Goal: Transaction & Acquisition: Purchase product/service

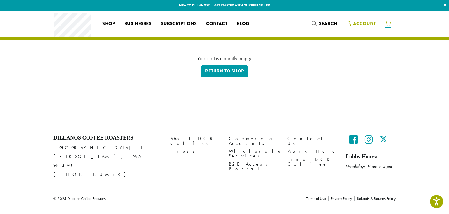
click at [370, 23] on span "Account" at bounding box center [364, 23] width 23 height 7
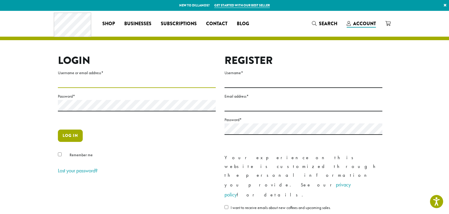
type input "**********"
click at [68, 134] on button "Log in" at bounding box center [70, 135] width 25 height 12
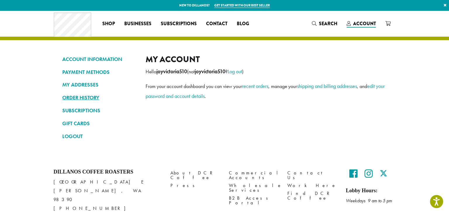
click at [93, 96] on link "ORDER HISTORY" at bounding box center [99, 97] width 75 height 10
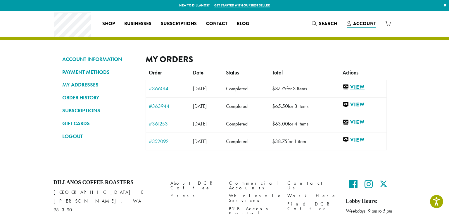
click at [365, 88] on link "View" at bounding box center [363, 86] width 41 height 7
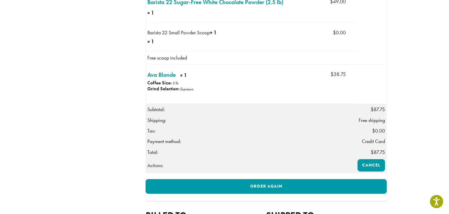
scroll to position [223, 0]
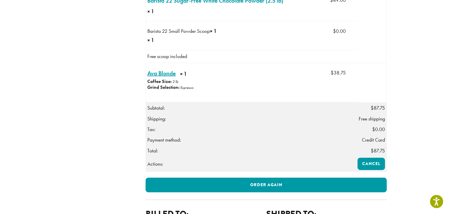
click at [174, 78] on link "Ava Blonde × 1" at bounding box center [161, 73] width 28 height 9
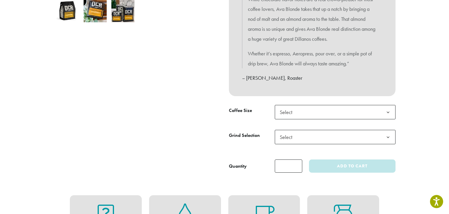
scroll to position [221, 0]
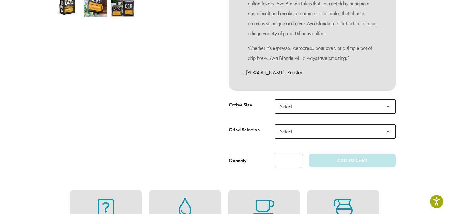
click at [350, 103] on span "Select" at bounding box center [335, 106] width 121 height 14
click at [362, 125] on span "Select" at bounding box center [335, 131] width 121 height 14
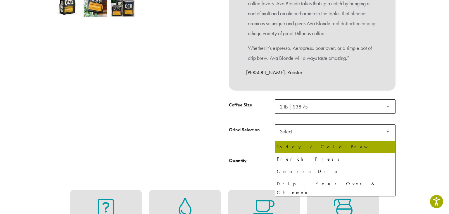
scroll to position [40, 0]
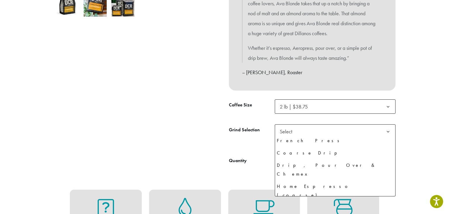
select select "**********"
select select "********"
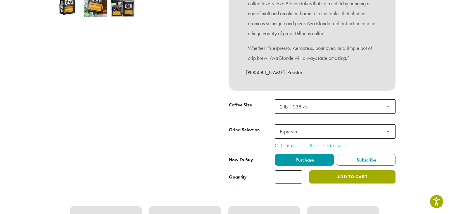
click at [347, 178] on button "Add to cart" at bounding box center [352, 176] width 87 height 13
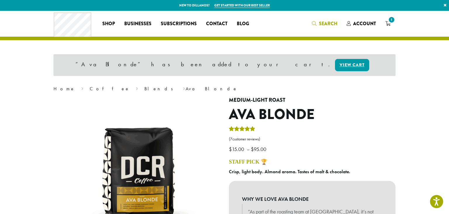
click at [323, 27] on span "Search" at bounding box center [328, 23] width 18 height 7
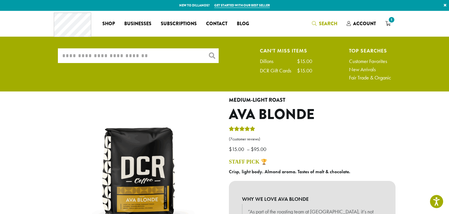
click at [171, 50] on input "What are you searching for?" at bounding box center [138, 55] width 161 height 15
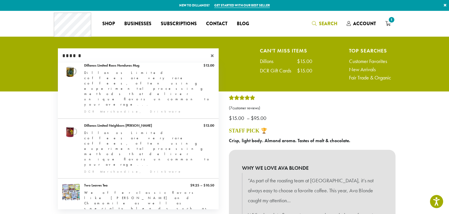
scroll to position [70, 0]
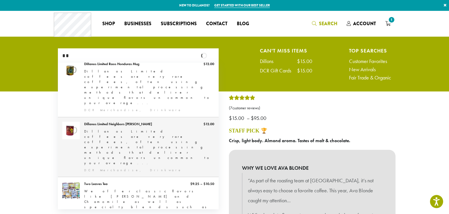
type input "*"
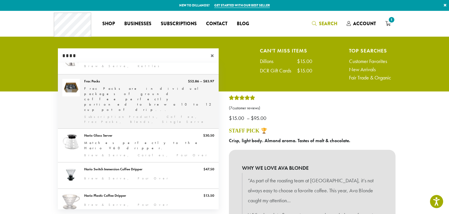
scroll to position [72, 0]
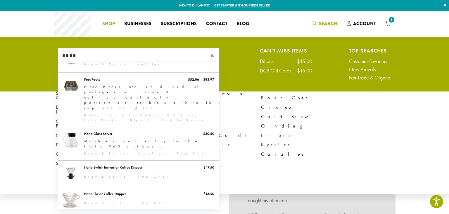
type input "****"
click at [113, 25] on span "Shop" at bounding box center [108, 23] width 13 height 7
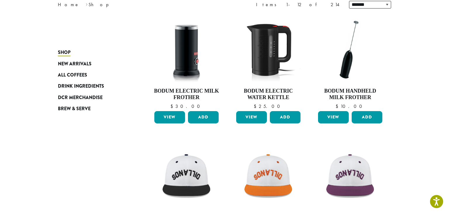
scroll to position [88, 0]
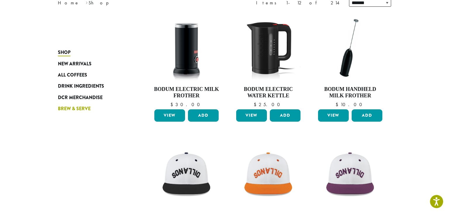
click at [75, 111] on span "Brew & Serve" at bounding box center [74, 108] width 33 height 7
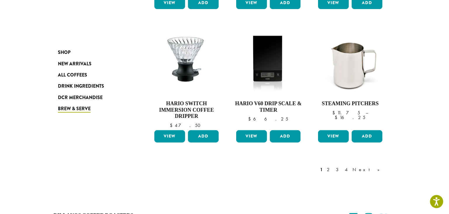
scroll to position [524, 0]
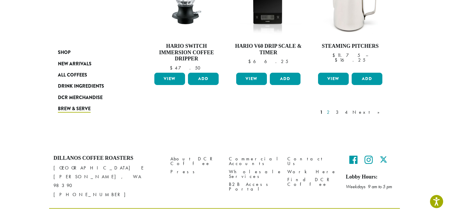
click at [333, 109] on link "2" at bounding box center [329, 112] width 7 height 7
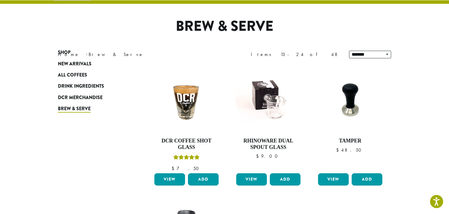
scroll to position [36, 0]
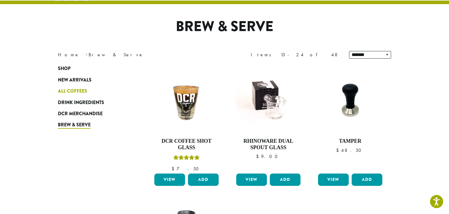
click at [80, 91] on span "All Coffees" at bounding box center [72, 90] width 29 height 7
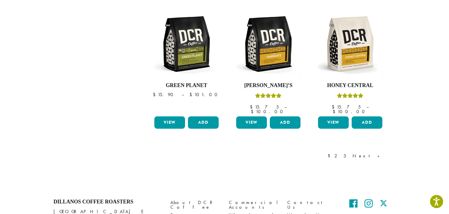
scroll to position [500, 0]
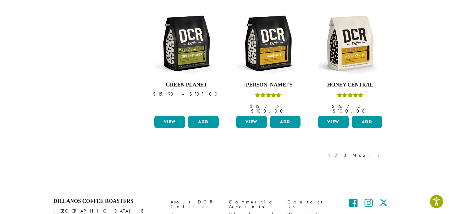
click at [341, 152] on link "2" at bounding box center [336, 155] width 7 height 7
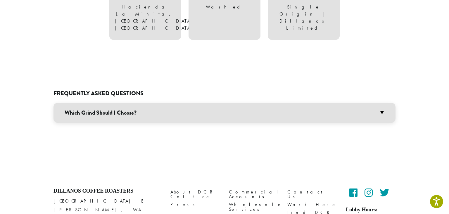
scroll to position [301, 0]
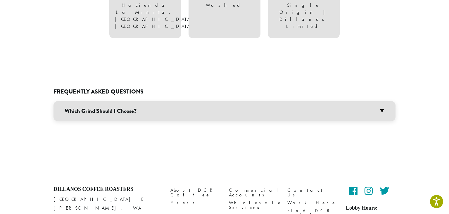
click at [381, 101] on h3 "Which Grind Should I Choose?" at bounding box center [225, 111] width 342 height 20
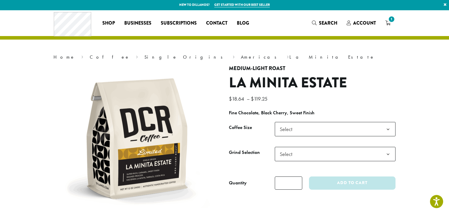
scroll to position [0, 0]
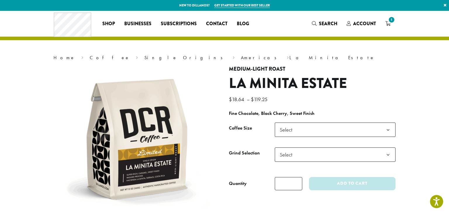
click at [393, 129] on b at bounding box center [388, 130] width 14 height 14
click at [358, 151] on span "Select" at bounding box center [335, 154] width 121 height 14
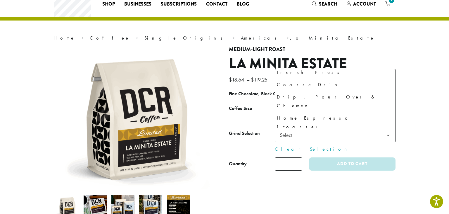
scroll to position [20, 0]
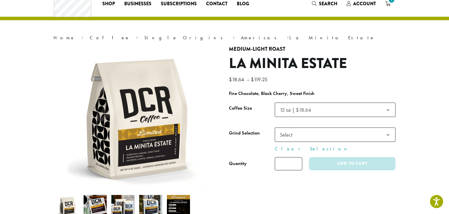
click at [386, 129] on b at bounding box center [388, 135] width 14 height 14
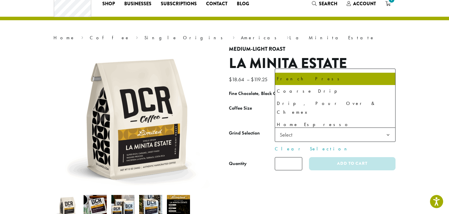
scroll to position [35, 0]
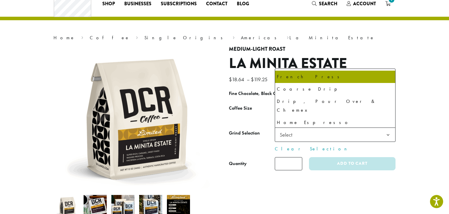
select select "*********"
select select "**********"
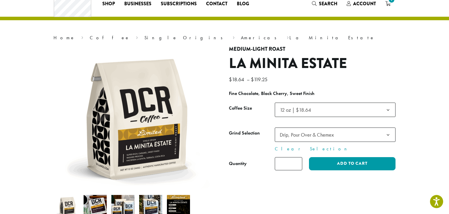
click at [386, 111] on b at bounding box center [388, 110] width 14 height 14
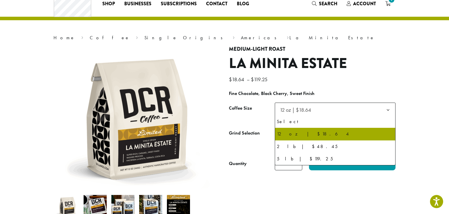
click at [386, 111] on b at bounding box center [388, 110] width 14 height 14
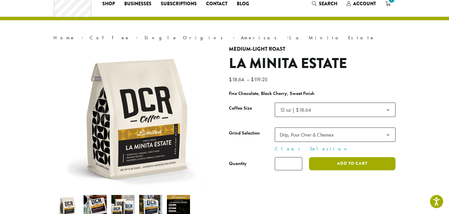
click at [371, 162] on button "Add to cart" at bounding box center [352, 163] width 87 height 13
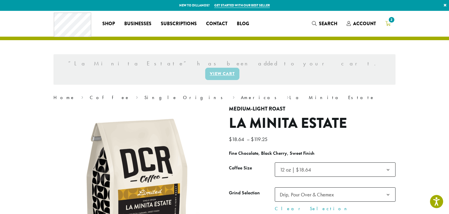
click at [388, 20] on span "2" at bounding box center [392, 20] width 8 height 8
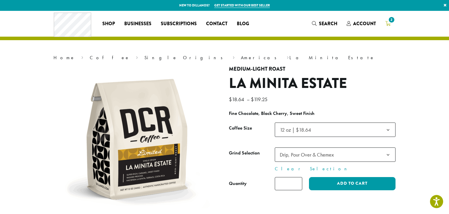
click at [390, 25] on icon "2" at bounding box center [387, 23] width 5 height 5
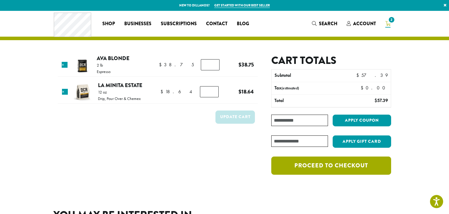
click at [328, 167] on link "Proceed to checkout" at bounding box center [331, 165] width 120 height 18
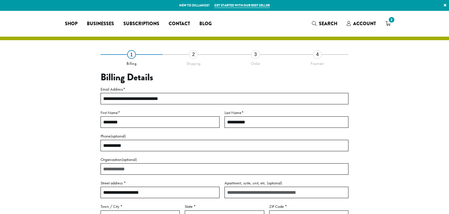
select select "**"
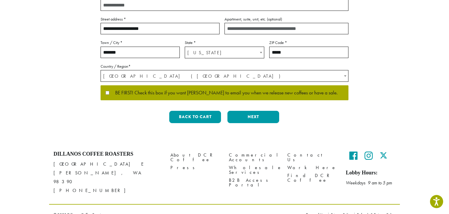
scroll to position [166, 0]
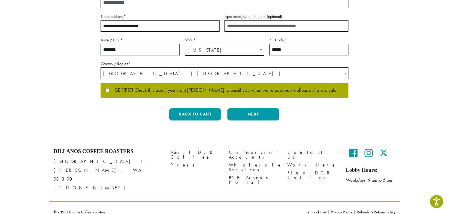
click at [107, 86] on p "BE FIRST! Check this box if you want Dillanos to email you when we release new …" at bounding box center [225, 89] width 248 height 15
click at [263, 114] on button "Next" at bounding box center [254, 114] width 52 height 12
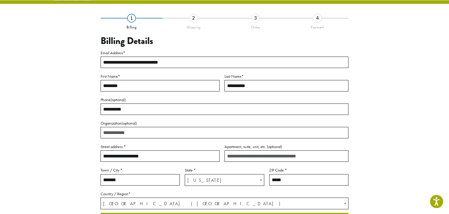
scroll to position [33, 0]
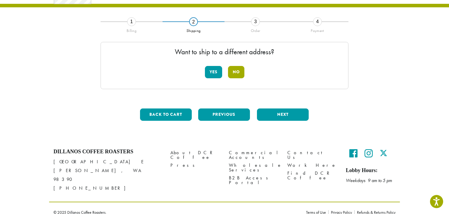
click at [238, 74] on button "No" at bounding box center [236, 72] width 16 height 12
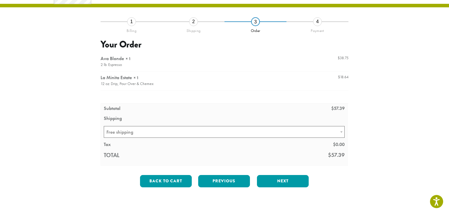
click at [270, 130] on div at bounding box center [225, 109] width 248 height 113
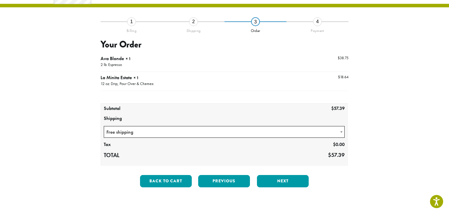
click at [312, 130] on span "Free shipping" at bounding box center [224, 131] width 240 height 11
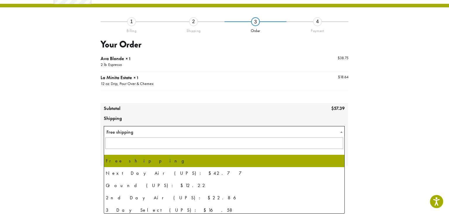
click at [312, 130] on span "Free shipping" at bounding box center [224, 131] width 240 height 11
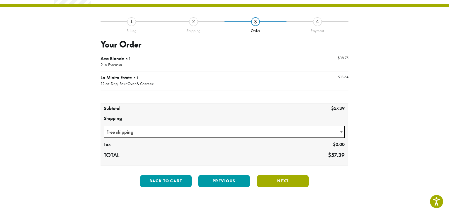
click at [298, 181] on button "Next" at bounding box center [283, 181] width 52 height 12
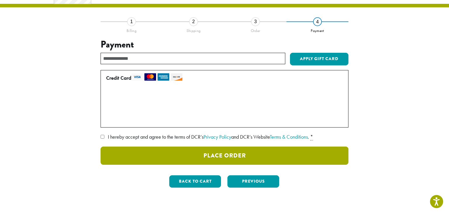
click at [287, 157] on button "Place Order" at bounding box center [225, 155] width 248 height 18
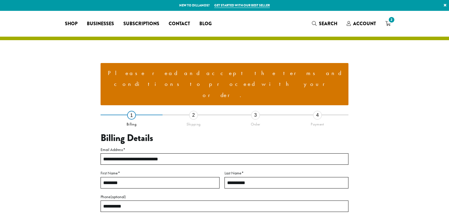
select select "**"
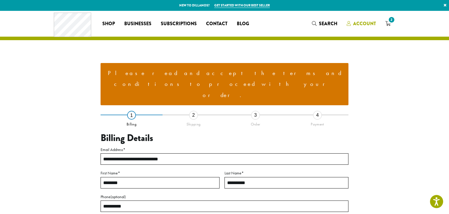
click at [354, 23] on span "Account" at bounding box center [364, 23] width 23 height 7
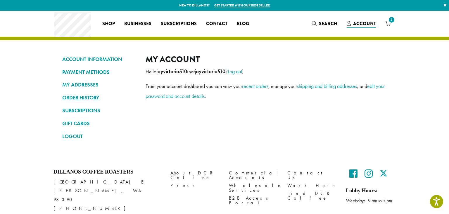
click at [95, 96] on link "ORDER HISTORY" at bounding box center [99, 97] width 75 height 10
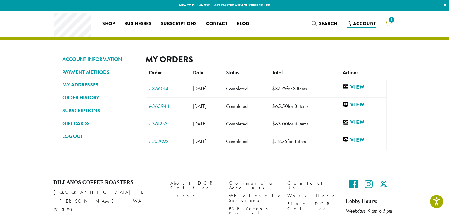
click at [386, 25] on icon "2" at bounding box center [387, 23] width 5 height 5
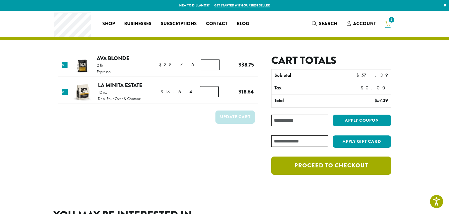
click at [345, 164] on link "Proceed to checkout" at bounding box center [331, 165] width 120 height 18
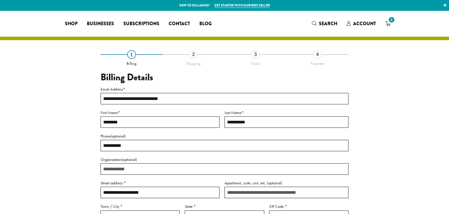
select select "**"
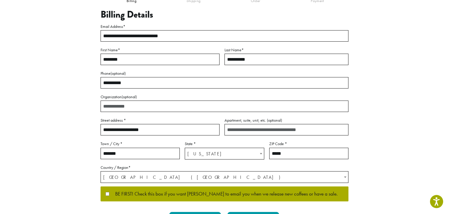
scroll to position [63, 0]
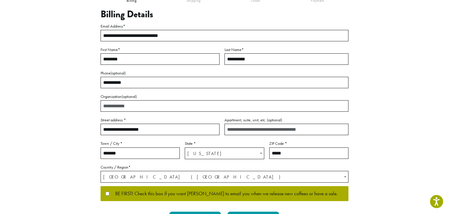
click at [111, 194] on span "BE FIRST! Check this box if you want [PERSON_NAME] to email you when we release…" at bounding box center [223, 193] width 228 height 5
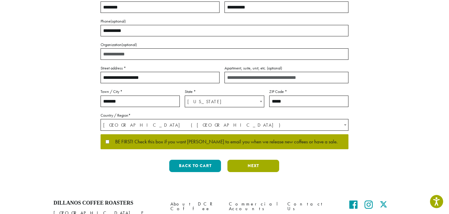
click at [258, 165] on button "Next" at bounding box center [254, 165] width 52 height 12
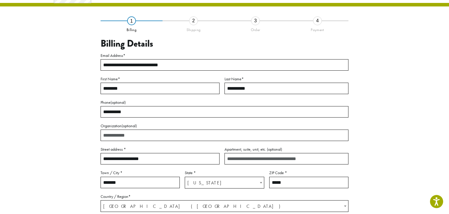
scroll to position [33, 0]
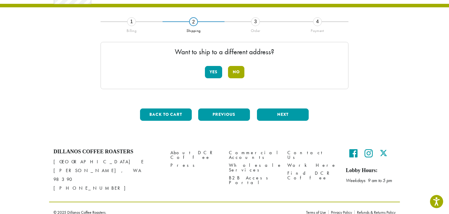
click at [242, 77] on button "No" at bounding box center [236, 72] width 16 height 12
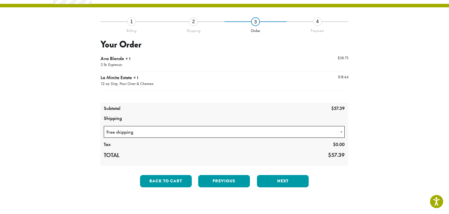
click at [308, 131] on div at bounding box center [225, 109] width 248 height 113
click at [279, 181] on button "Next" at bounding box center [283, 181] width 52 height 12
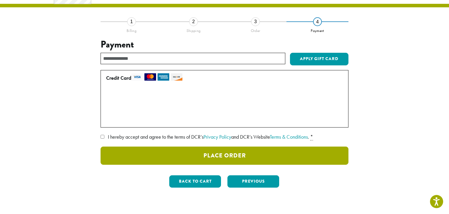
click at [263, 157] on button "Place Order" at bounding box center [225, 155] width 248 height 18
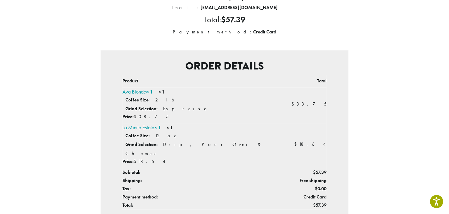
scroll to position [100, 0]
